Goal: Task Accomplishment & Management: Manage account settings

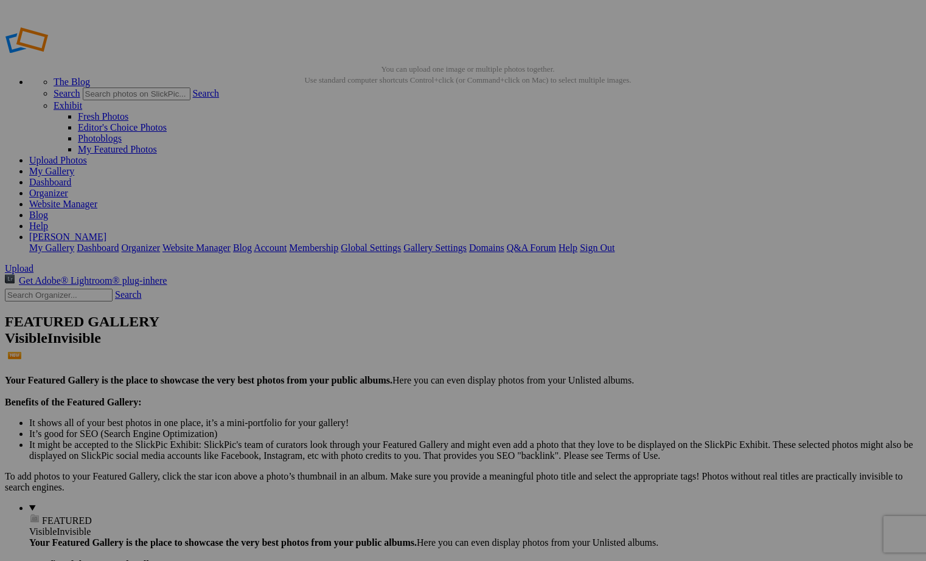
click at [106, 232] on link "[PERSON_NAME]" at bounding box center [67, 237] width 77 height 10
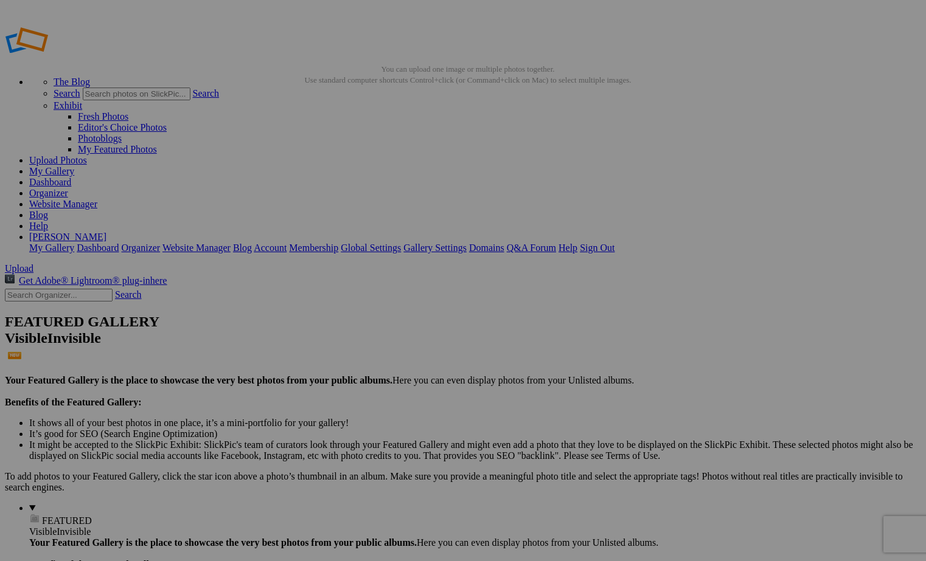
type input "Unfinished Stories"
